Goal: Find specific page/section: Find specific page/section

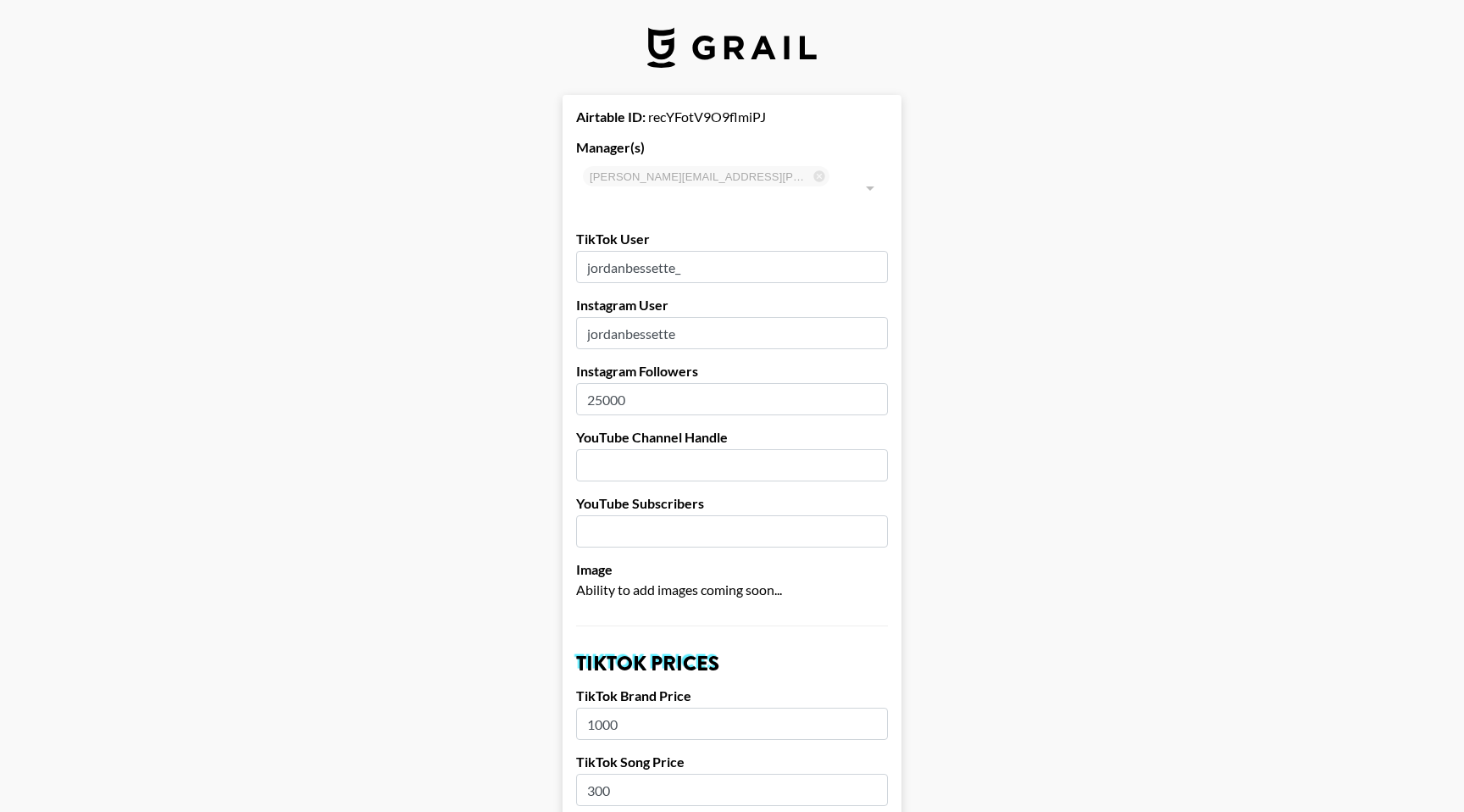
select select "USD"
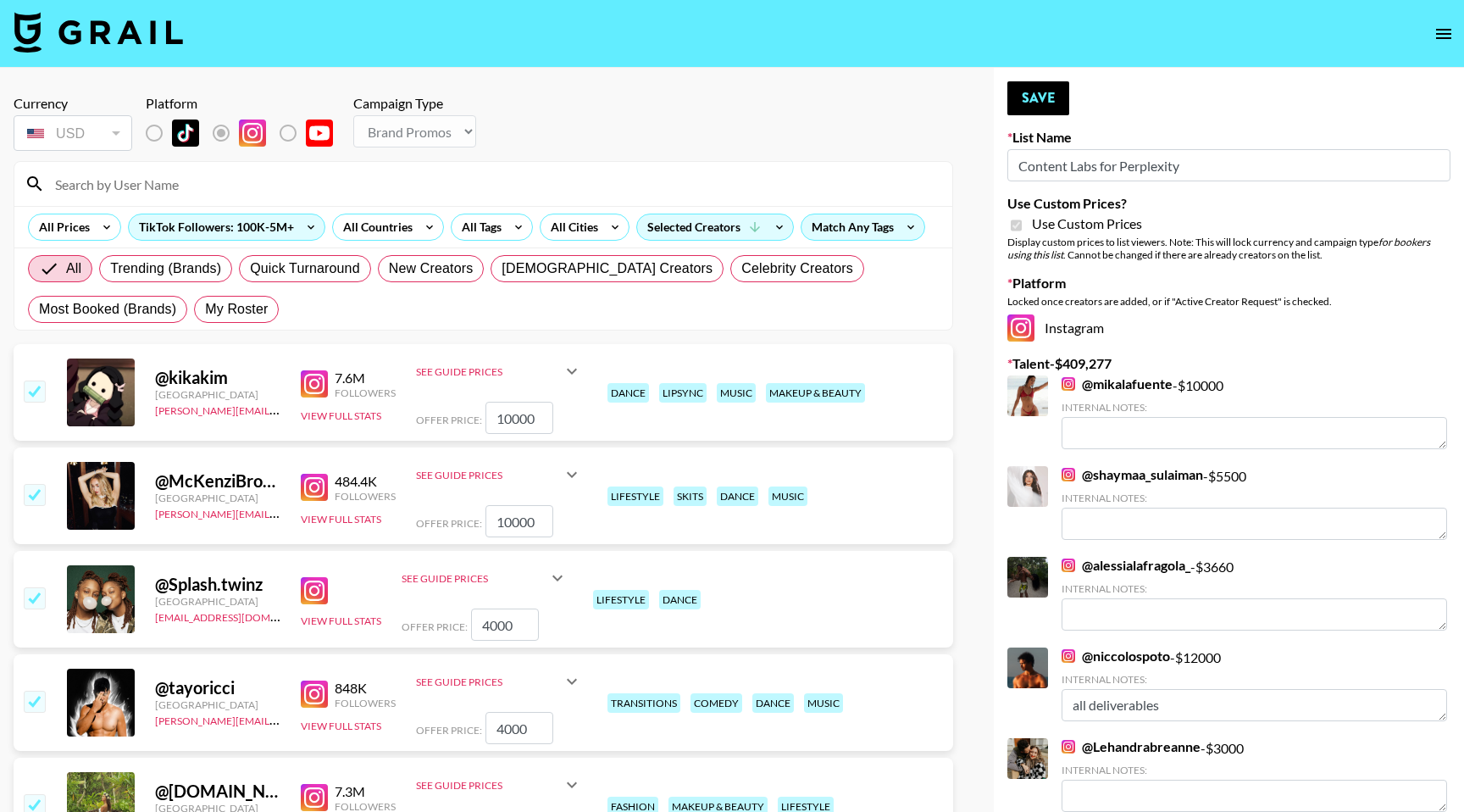
select select "Brand"
click at [1126, 389] on link "@ mikalafuente" at bounding box center [1118, 383] width 111 height 17
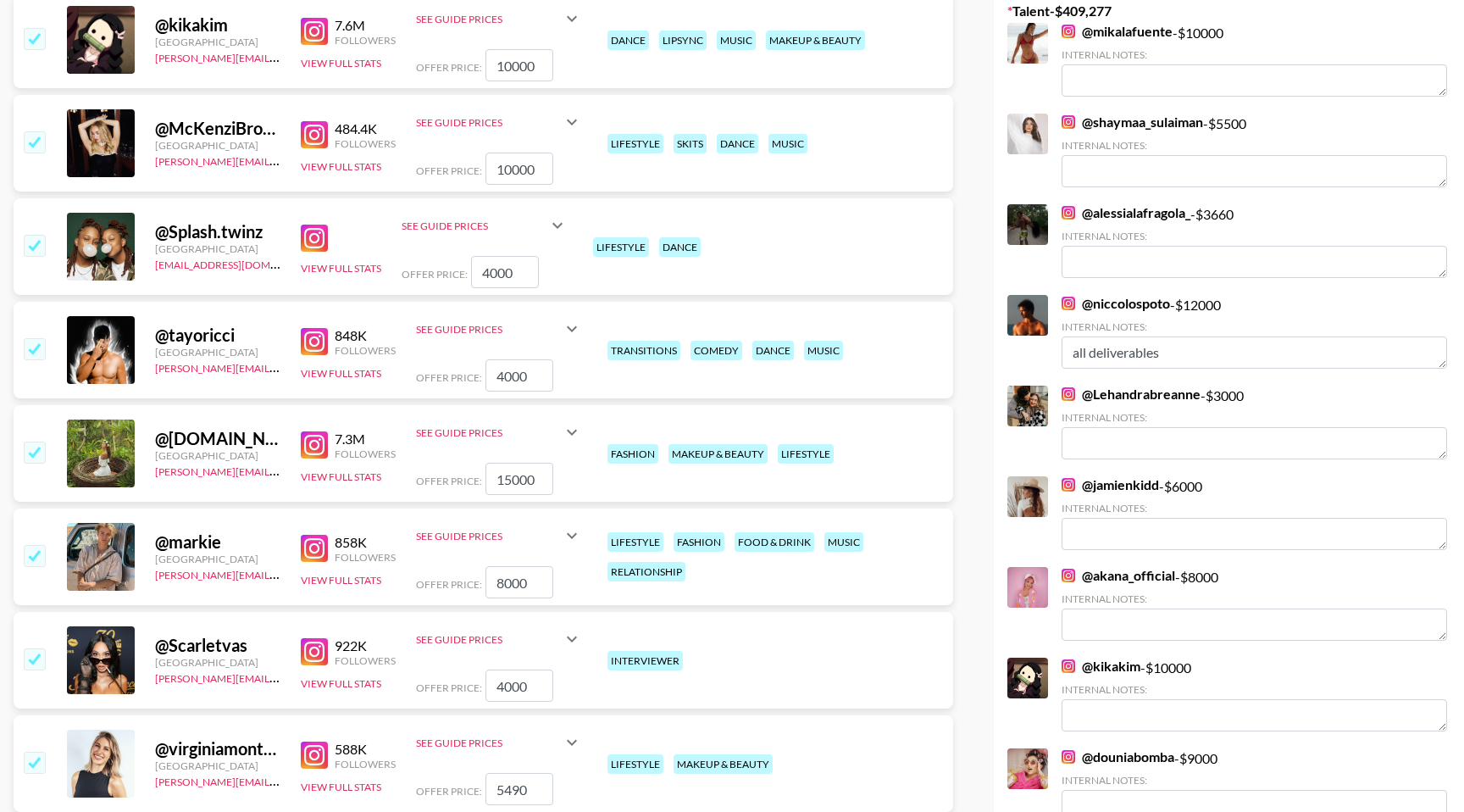
scroll to position [365, 0]
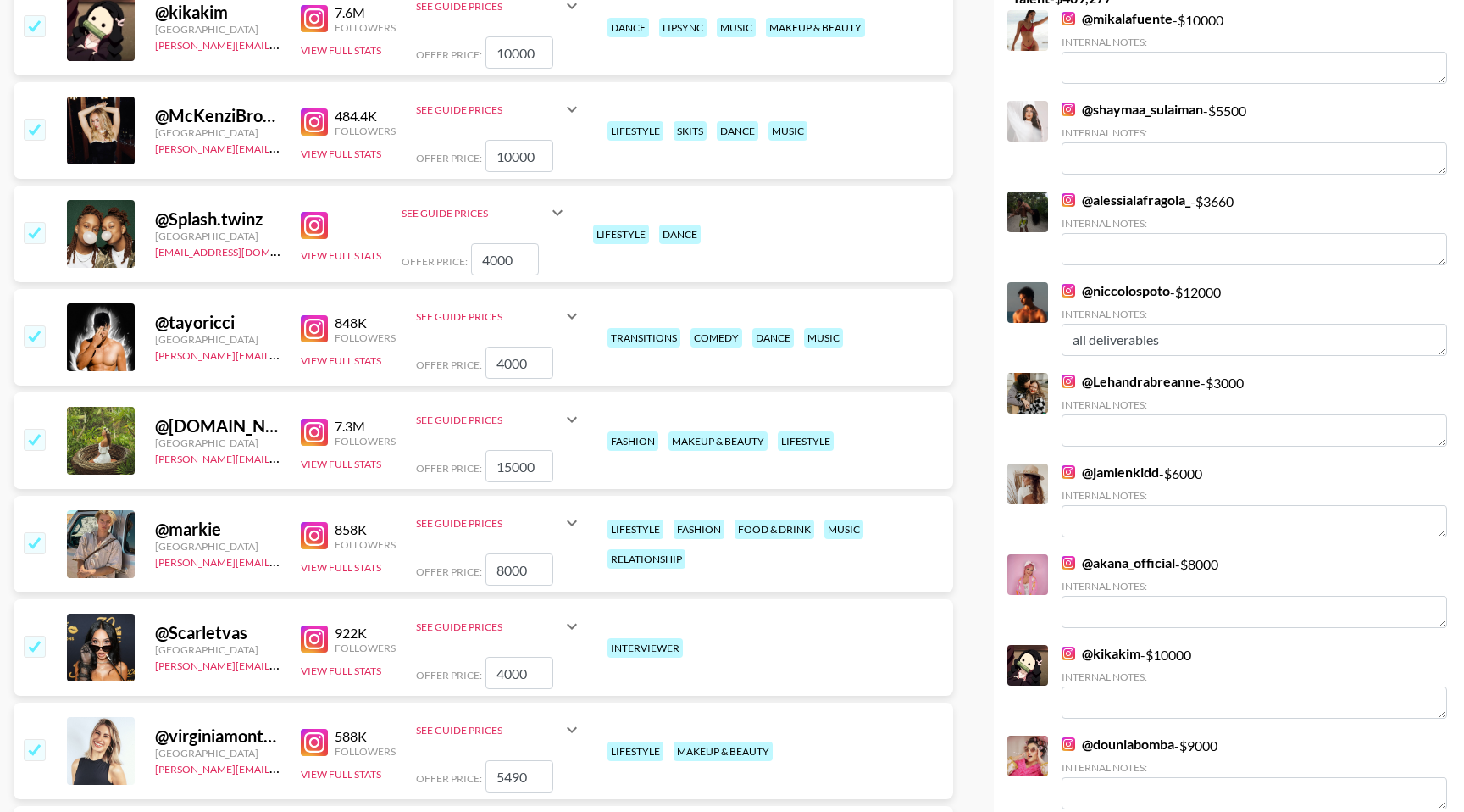
click at [1121, 563] on link "@ akana_official" at bounding box center [1119, 562] width 114 height 17
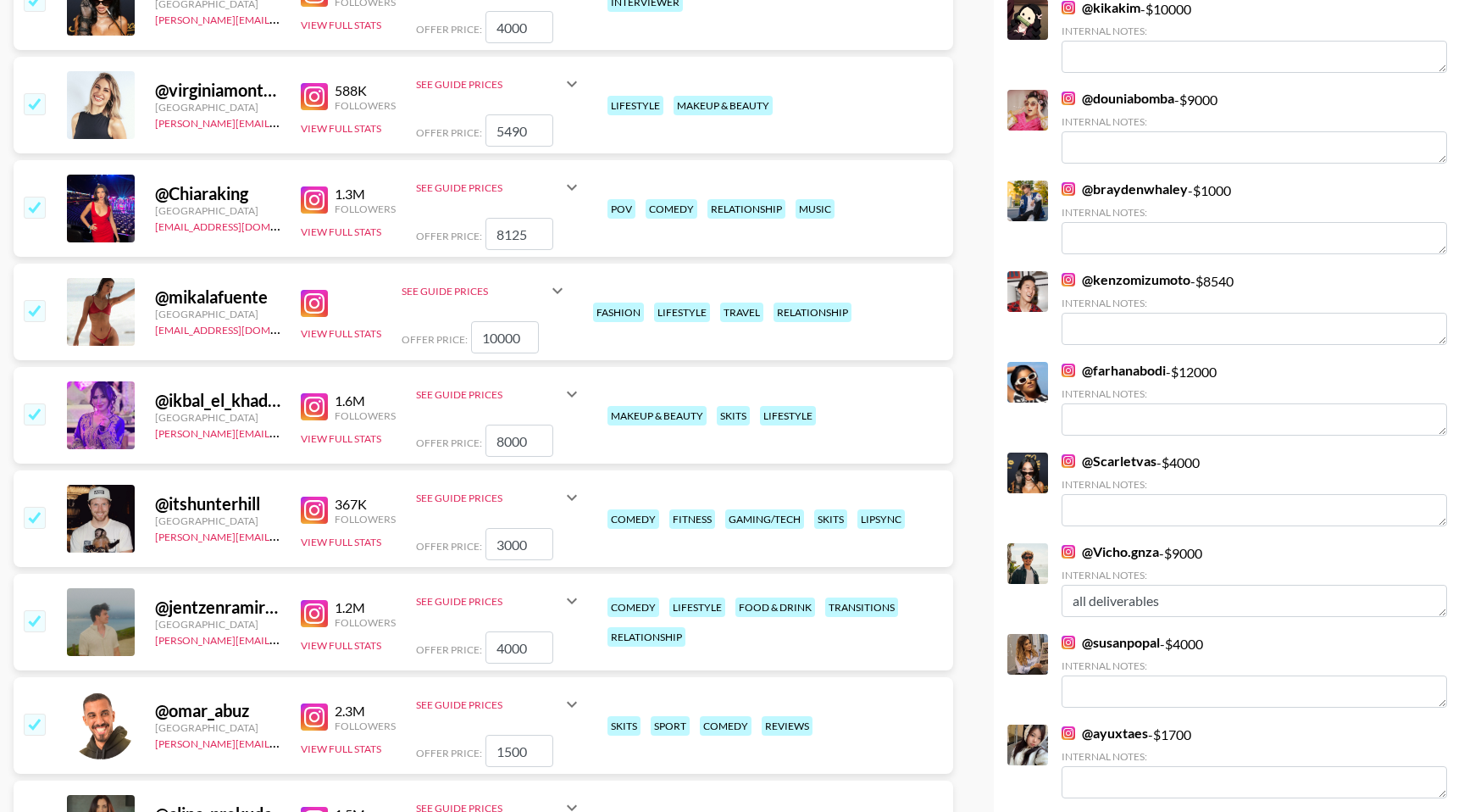
scroll to position [1028, 0]
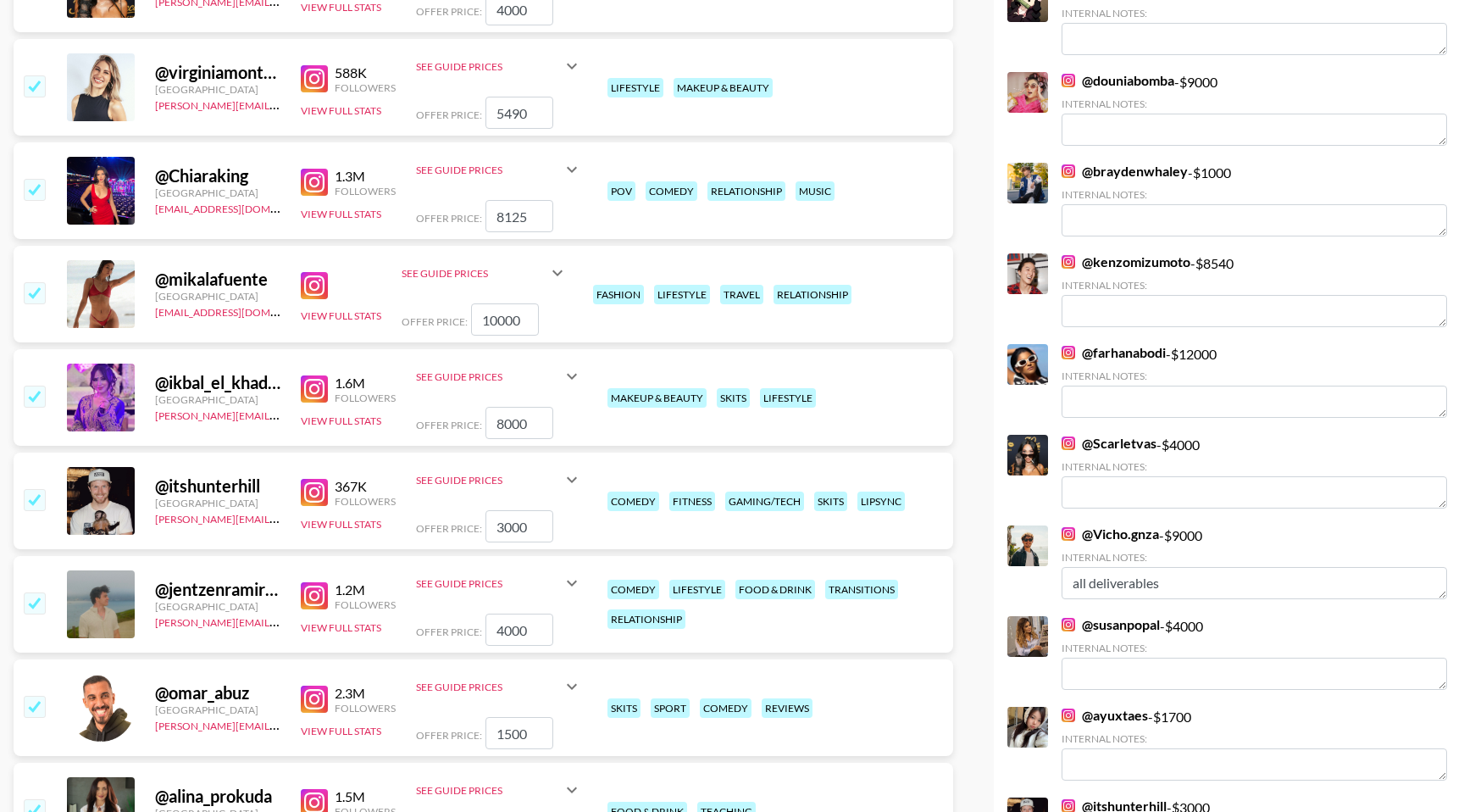
click at [1136, 445] on link "@ Scarletvas" at bounding box center [1109, 443] width 95 height 17
drag, startPoint x: 1157, startPoint y: 445, endPoint x: 1086, endPoint y: 445, distance: 71.0
click at [1086, 445] on div "@ Scarletvas - $ 4000 Internal Notes:" at bounding box center [1255, 471] width 385 height 73
copy link "@ Scarletvas"
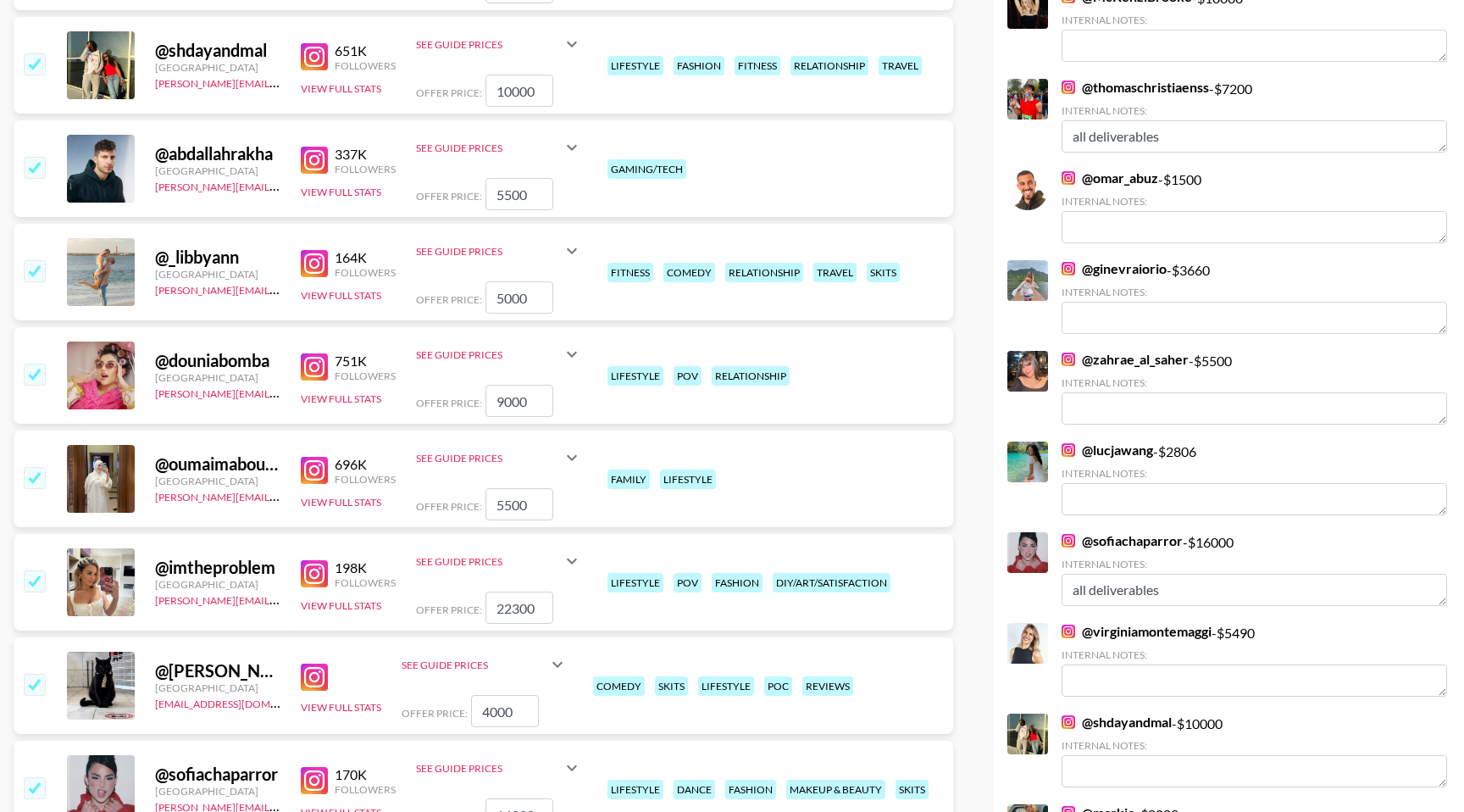
scroll to position [0, 0]
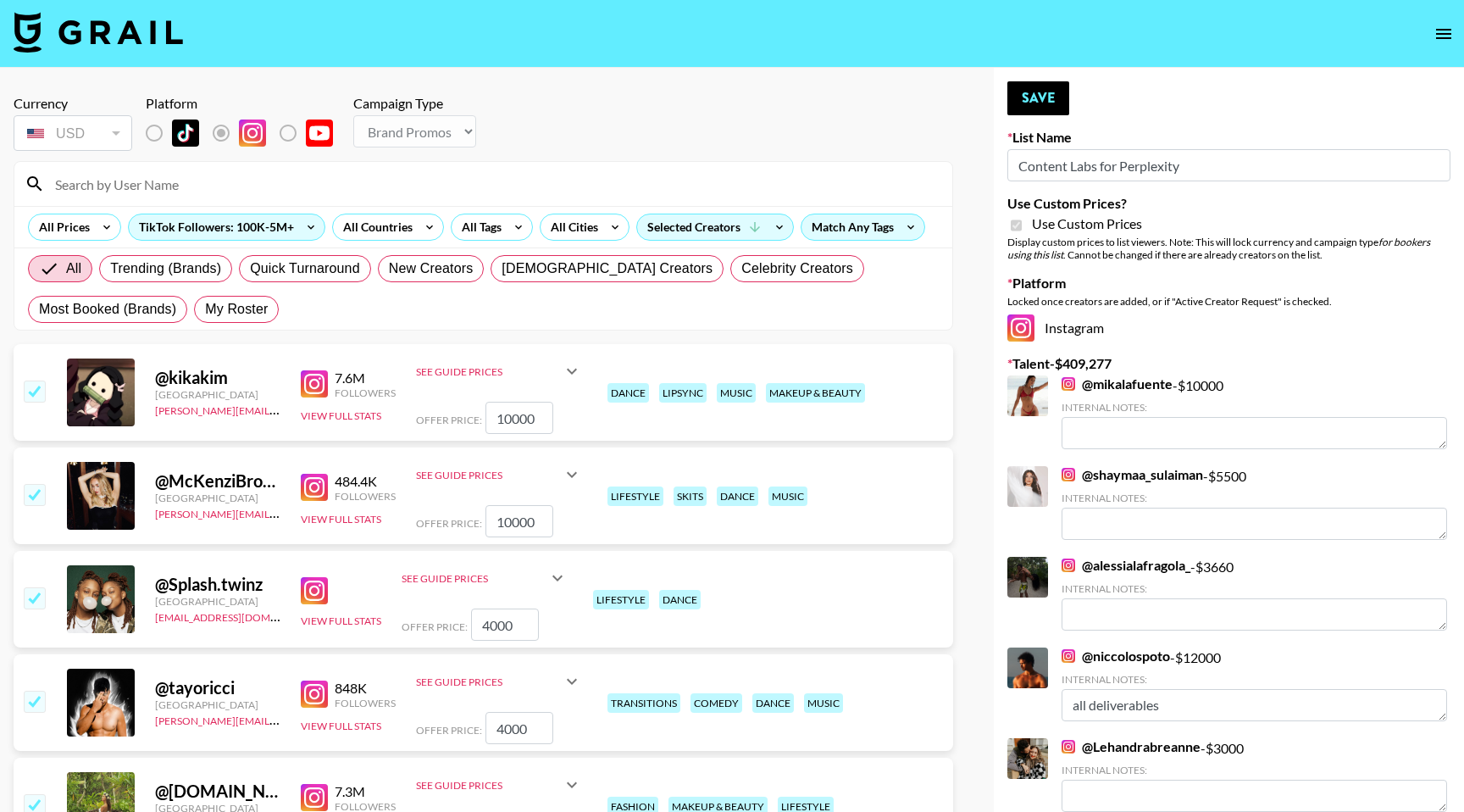
click at [178, 186] on input at bounding box center [494, 184] width 898 height 27
paste input "@Scarletvas"
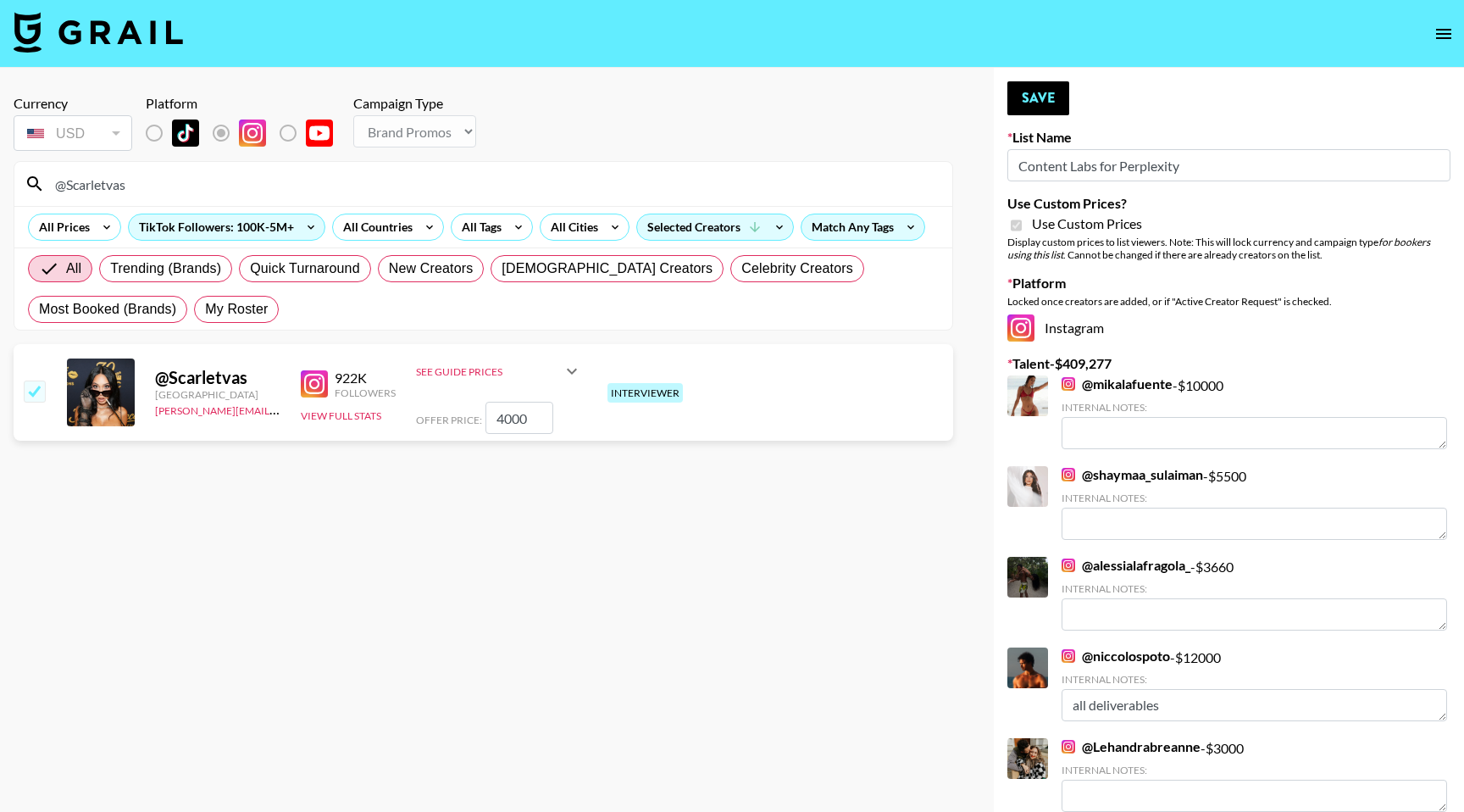
type input "@Scarletvas"
click at [566, 372] on icon at bounding box center [572, 371] width 20 height 20
